Goal: Information Seeking & Learning: Learn about a topic

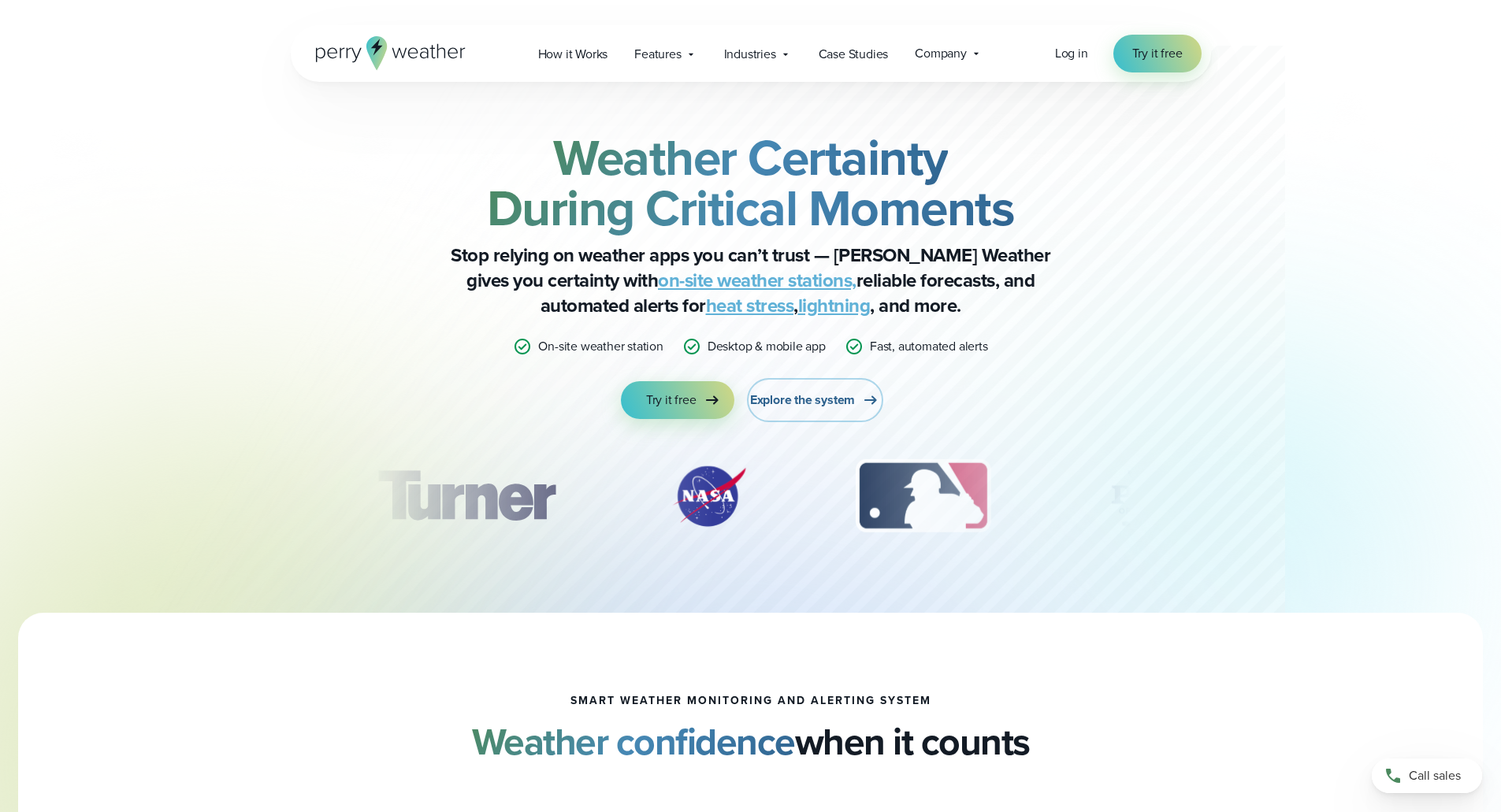
click at [852, 394] on span "Explore the system" at bounding box center [801, 400] width 105 height 19
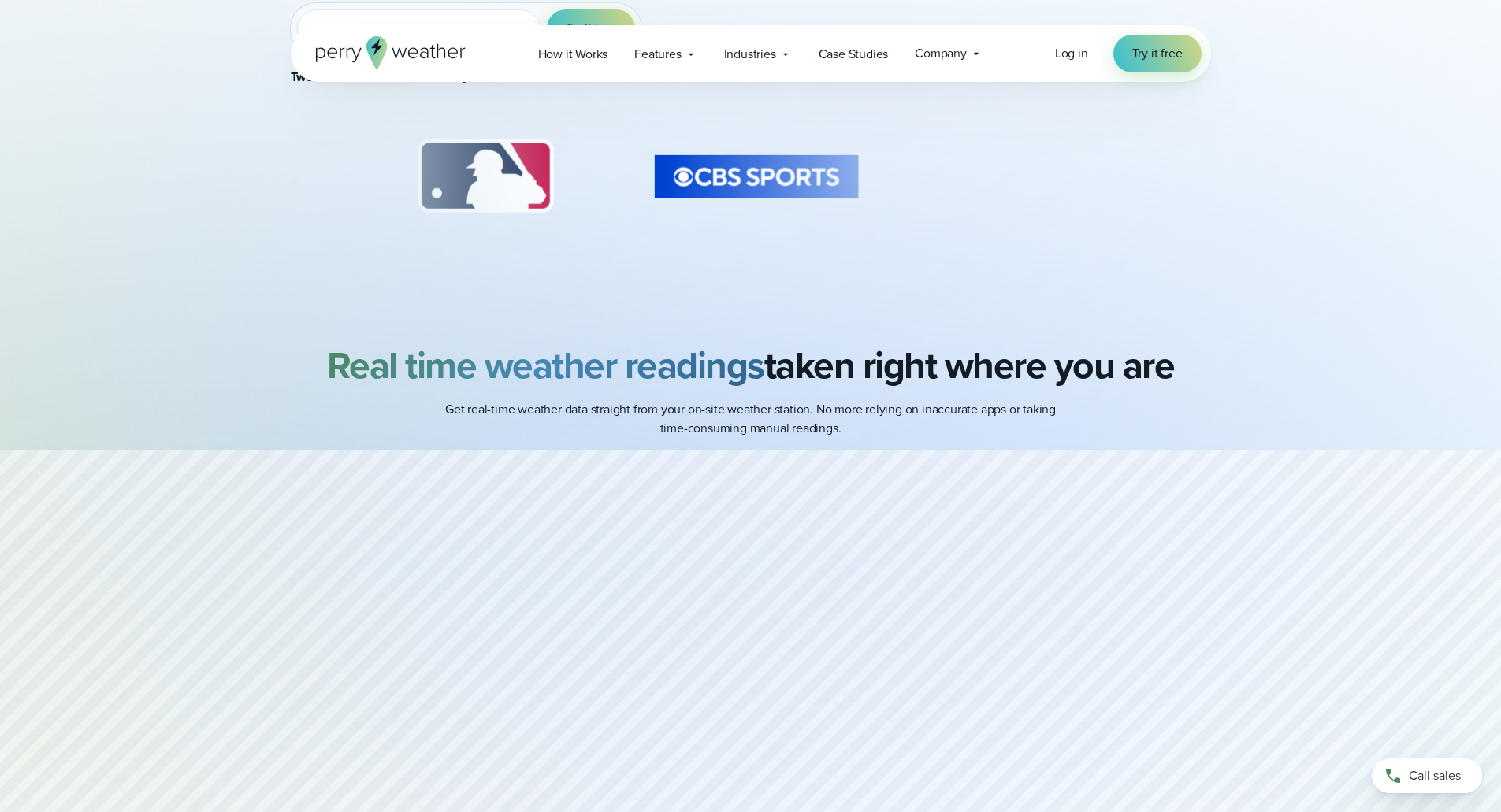
scroll to position [236, 0]
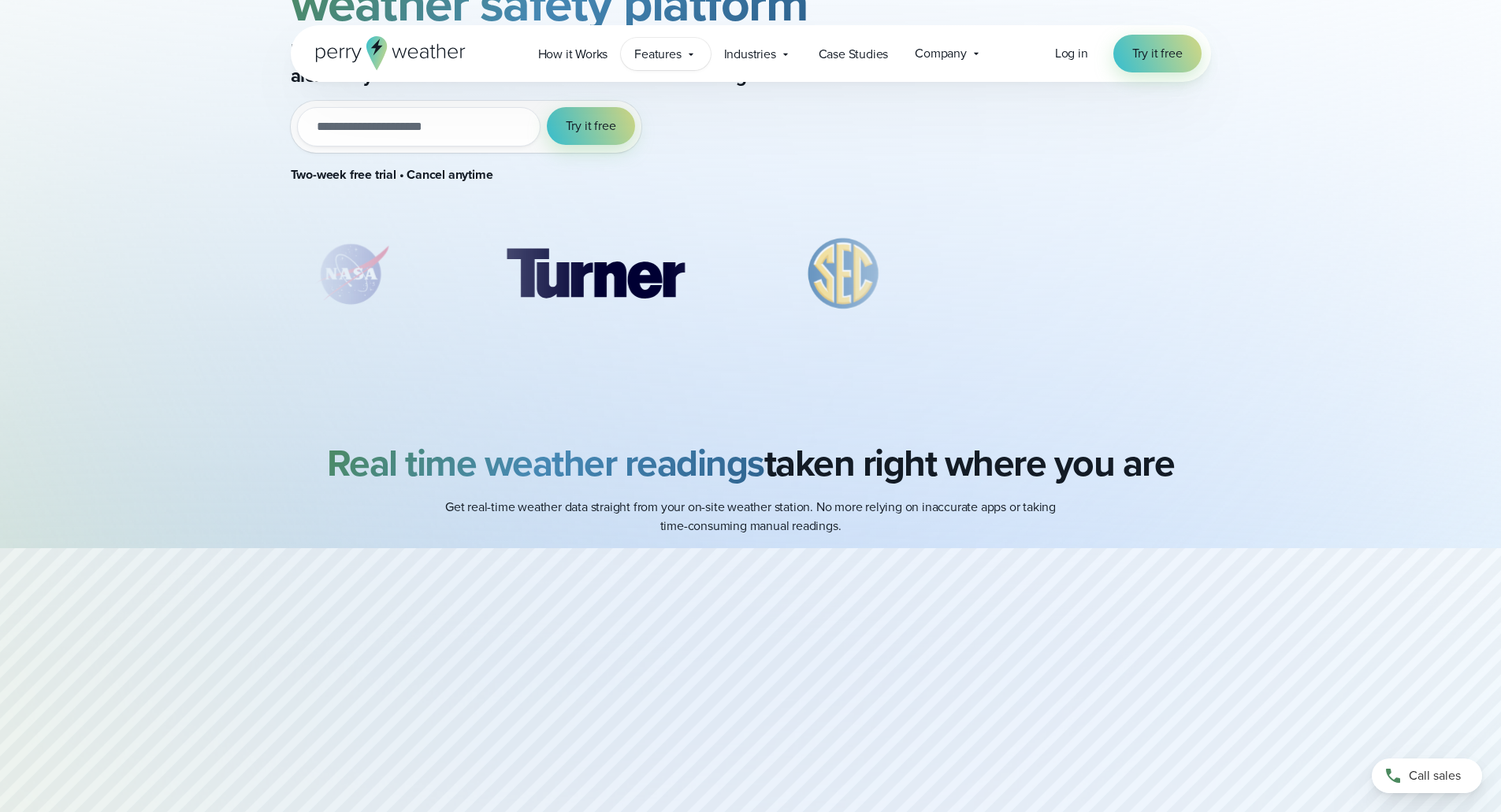
click at [684, 62] on div "Features Explore All Features Explore Perry Weather's on-site weather hardware …" at bounding box center [666, 54] width 89 height 32
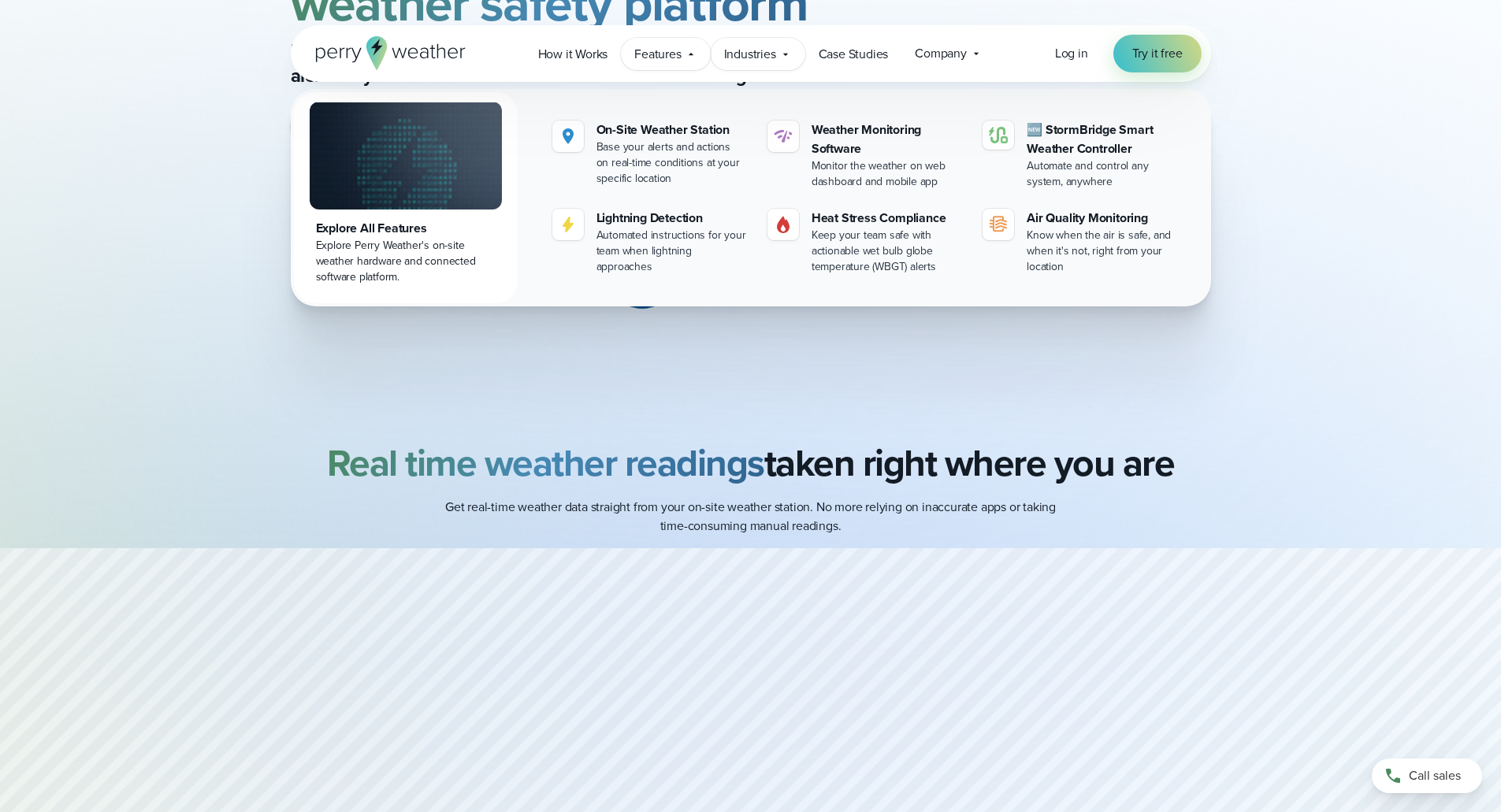
click at [782, 51] on icon at bounding box center [785, 55] width 13 height 13
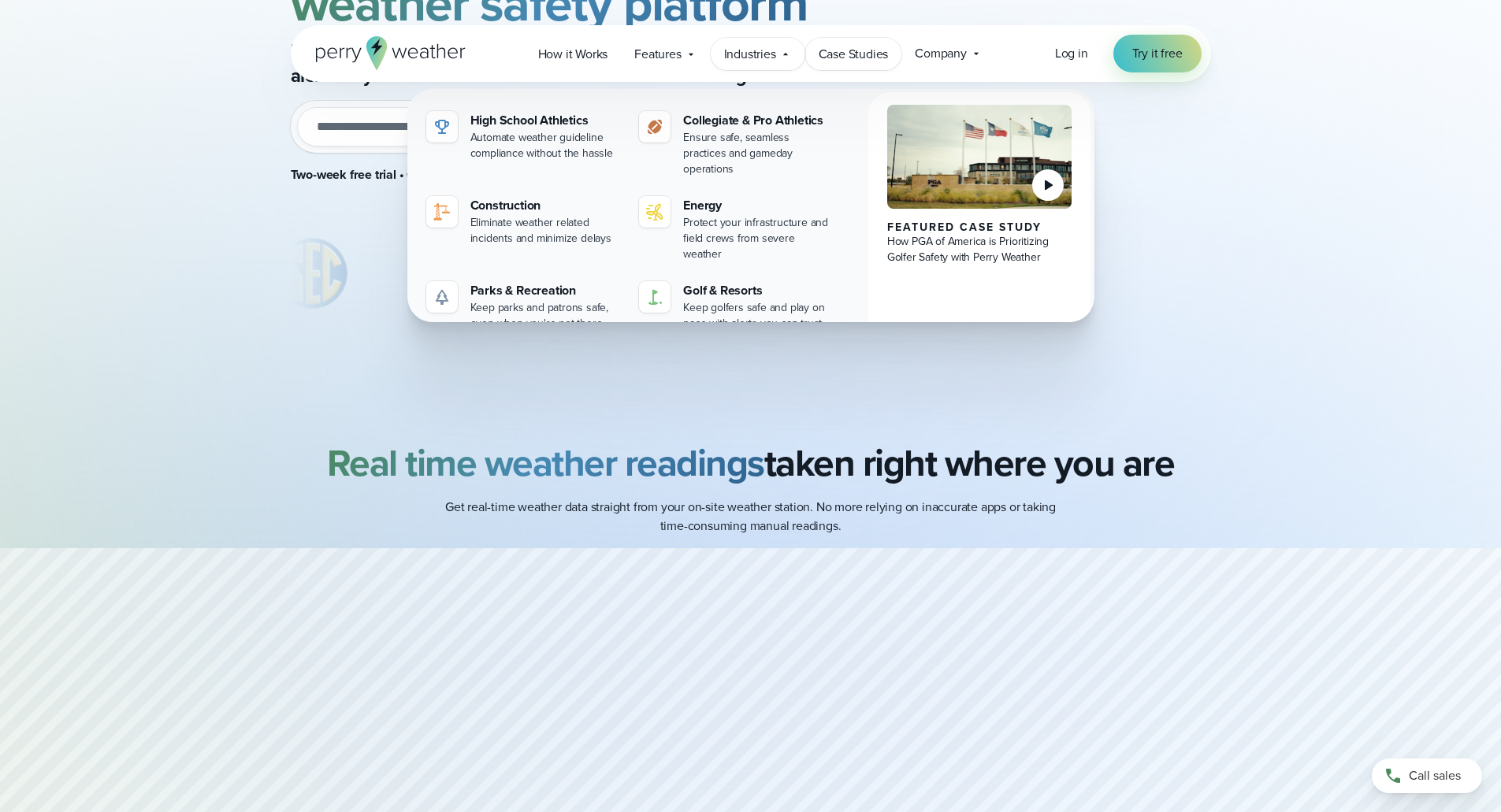
click at [893, 55] on link "Case Studies" at bounding box center [853, 54] width 97 height 32
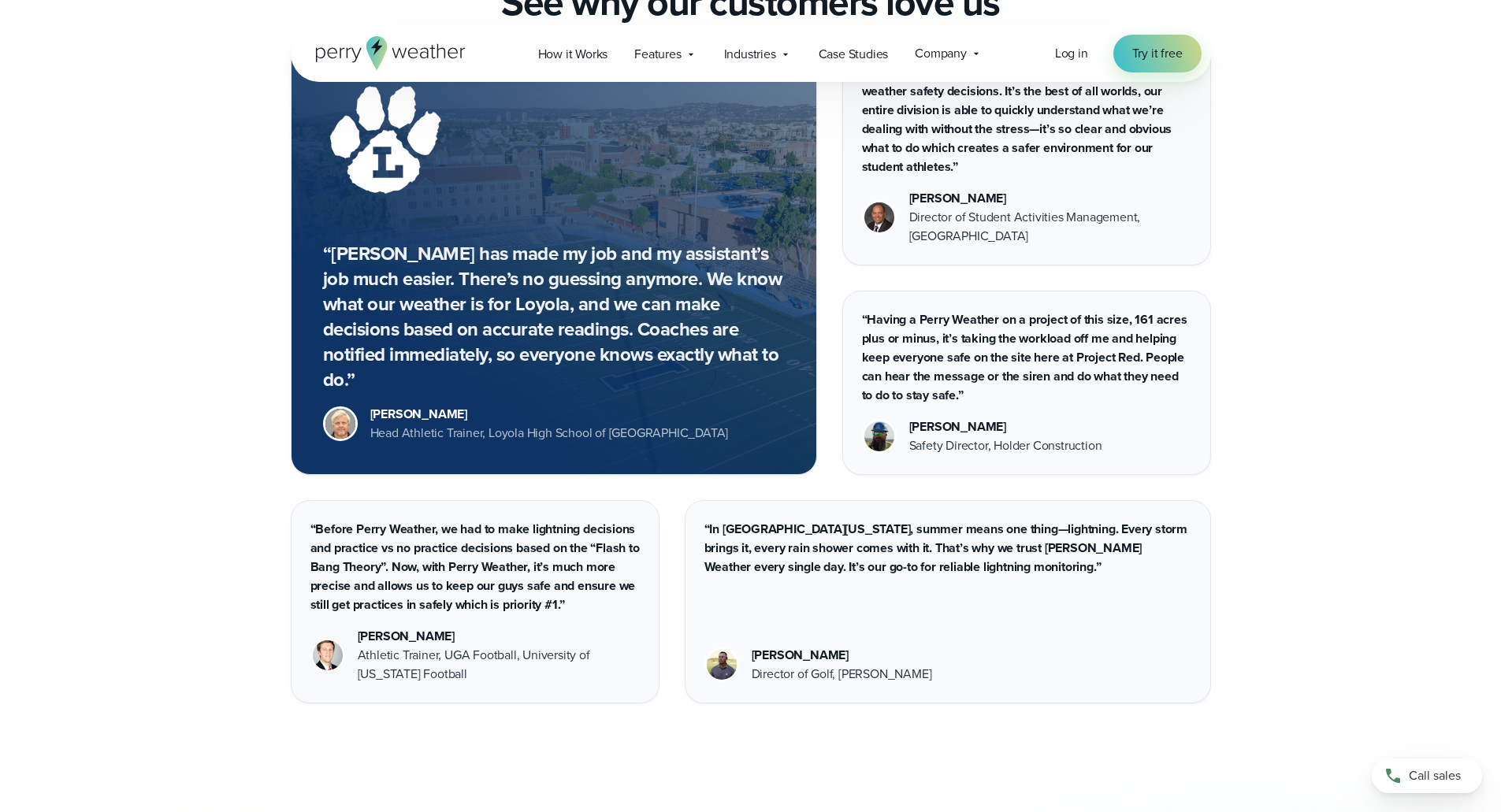
scroll to position [4073, 0]
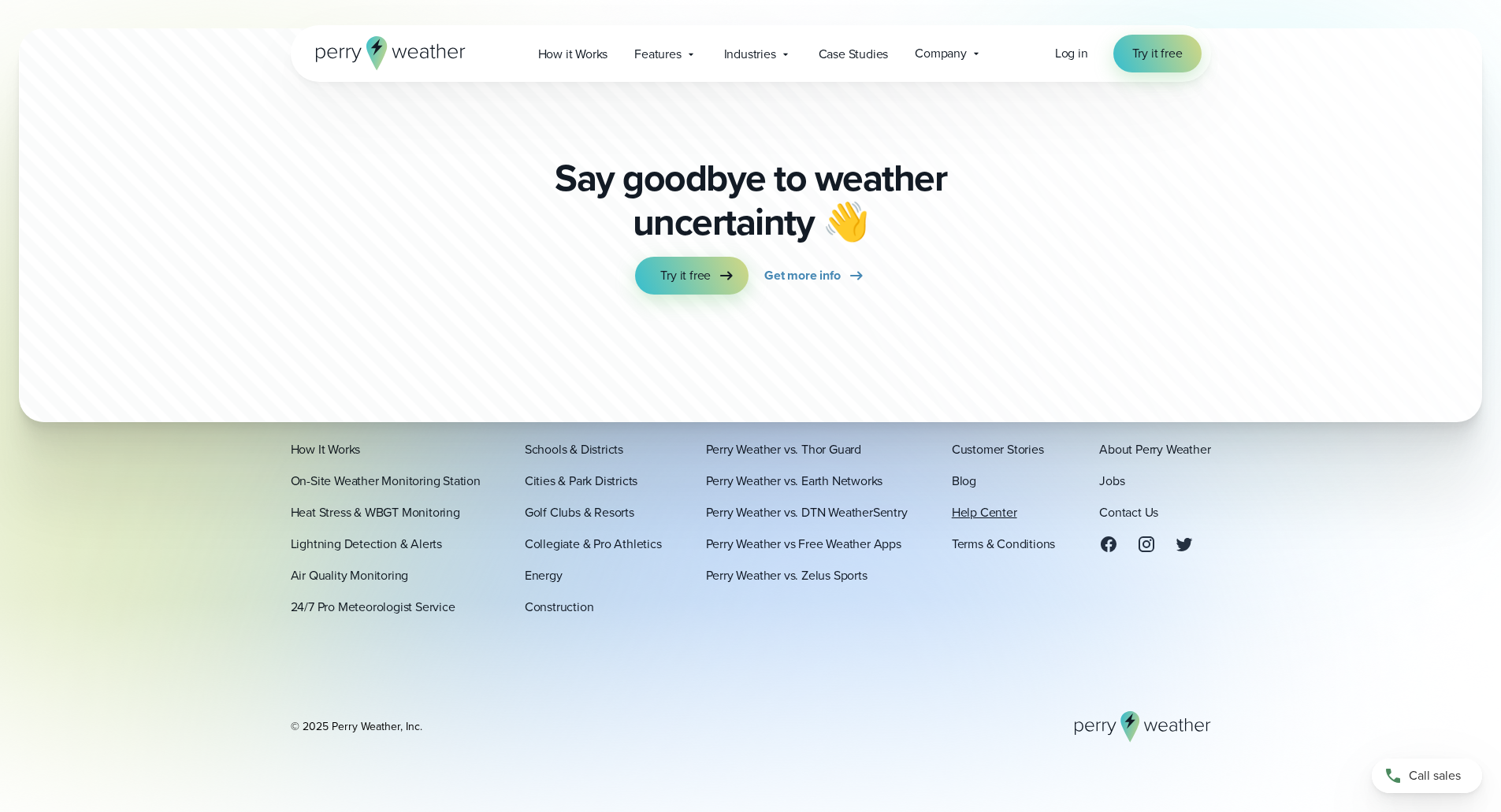
click at [1006, 515] on link "Help Center" at bounding box center [984, 512] width 65 height 19
